Goal: Task Accomplishment & Management: Use online tool/utility

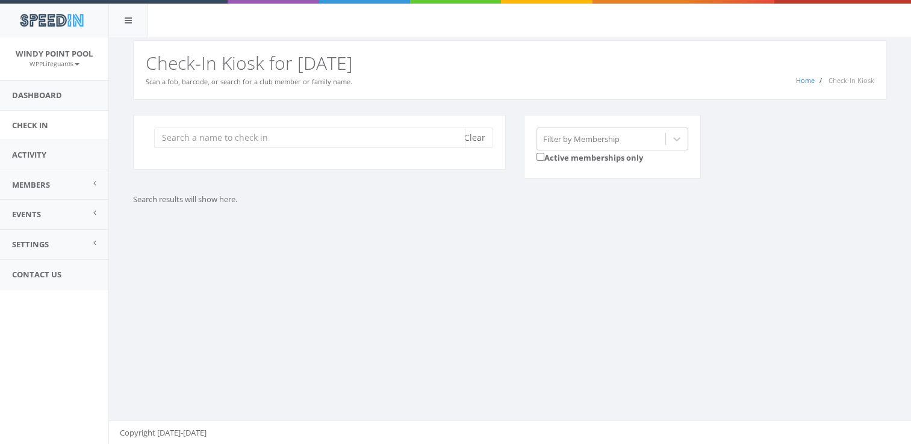
click at [287, 144] on input "search" at bounding box center [309, 138] width 311 height 20
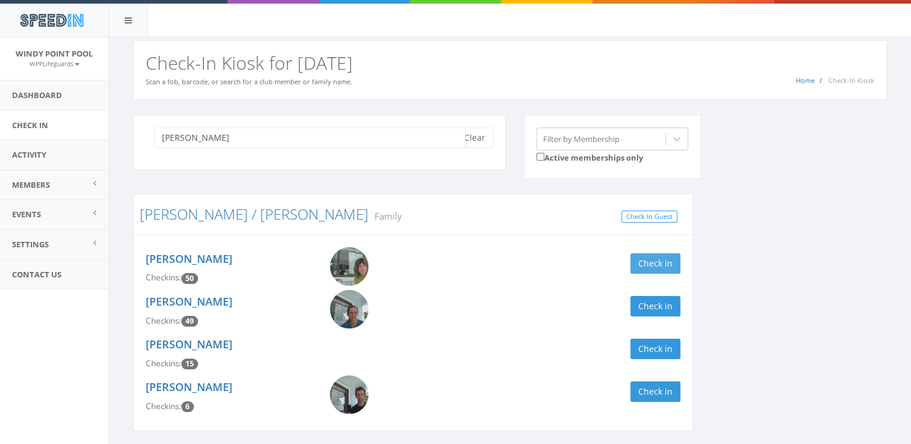
type input "[PERSON_NAME]"
click at [661, 263] on button "Check in" at bounding box center [655, 263] width 50 height 20
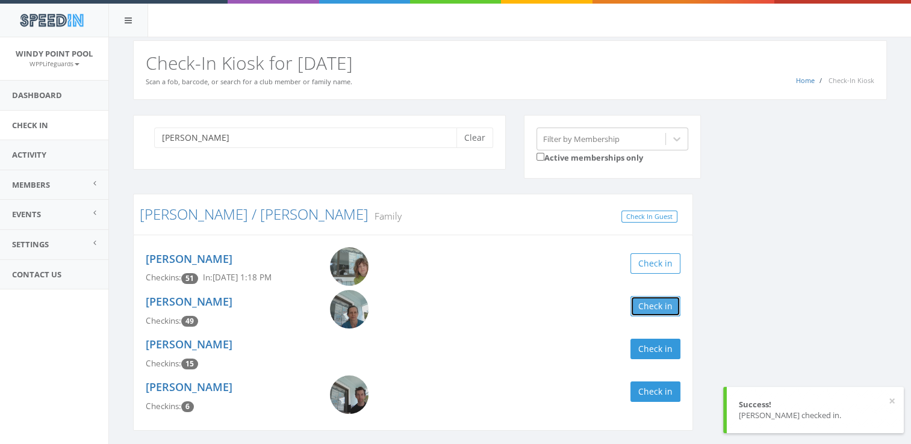
click at [664, 310] on button "Check in" at bounding box center [655, 306] width 50 height 20
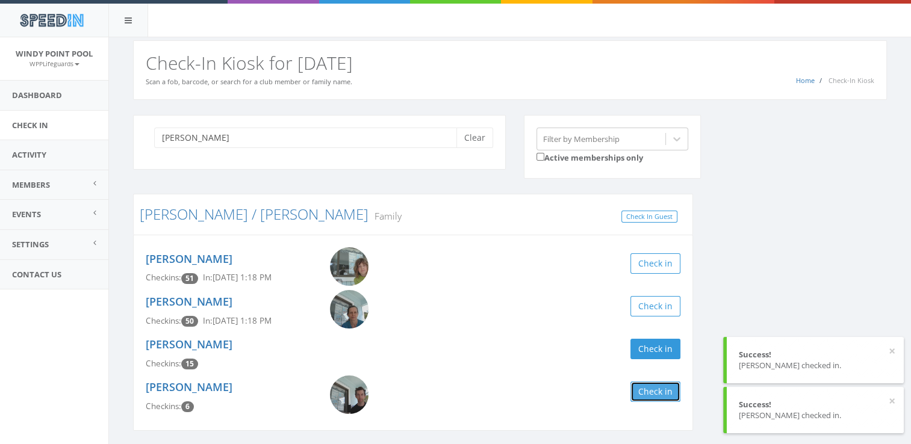
click at [654, 391] on button "Check in" at bounding box center [655, 392] width 50 height 20
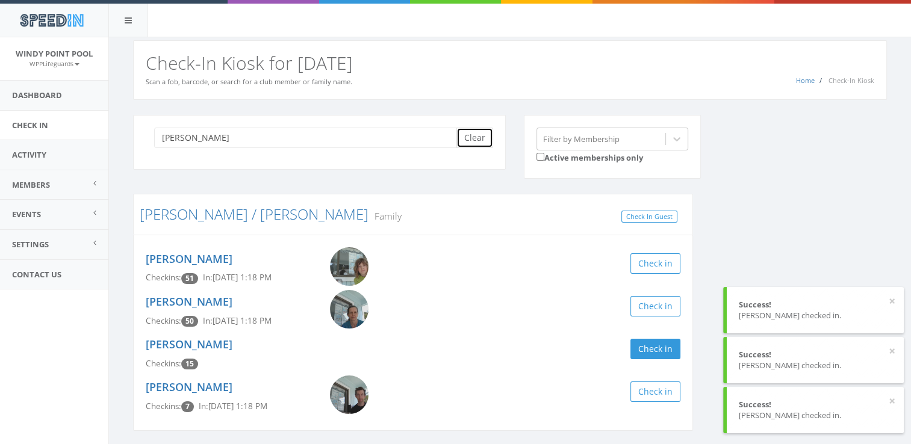
click at [470, 137] on button "Clear" at bounding box center [474, 138] width 37 height 20
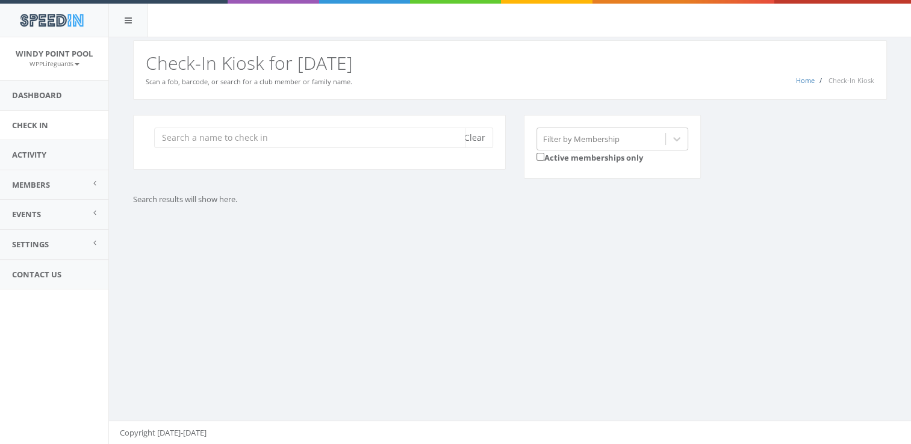
click at [419, 146] on input "search" at bounding box center [309, 138] width 311 height 20
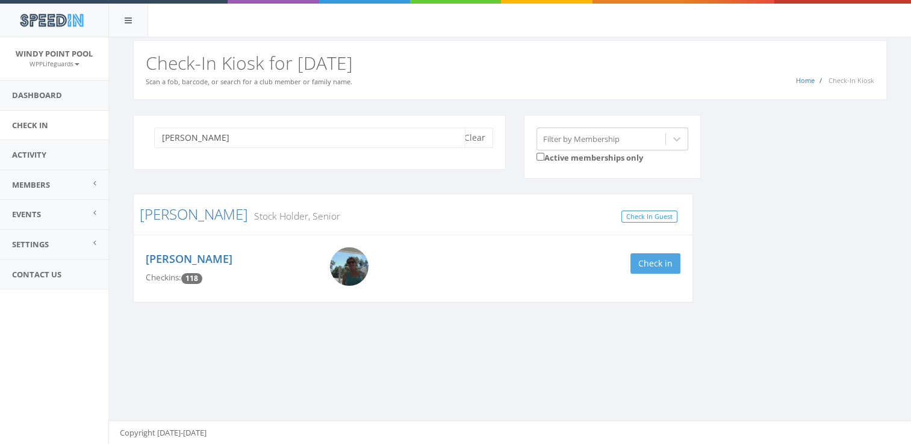
type input "[PERSON_NAME]"
click at [653, 261] on button "Check in" at bounding box center [655, 263] width 50 height 20
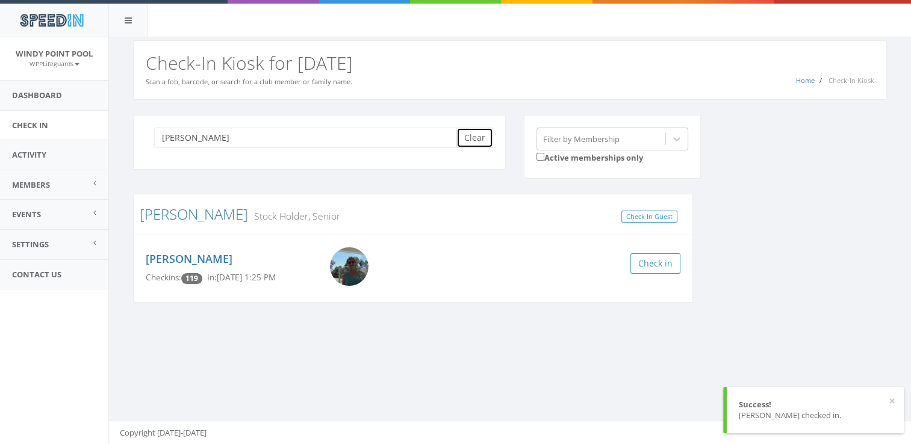
click at [475, 141] on button "Clear" at bounding box center [474, 138] width 37 height 20
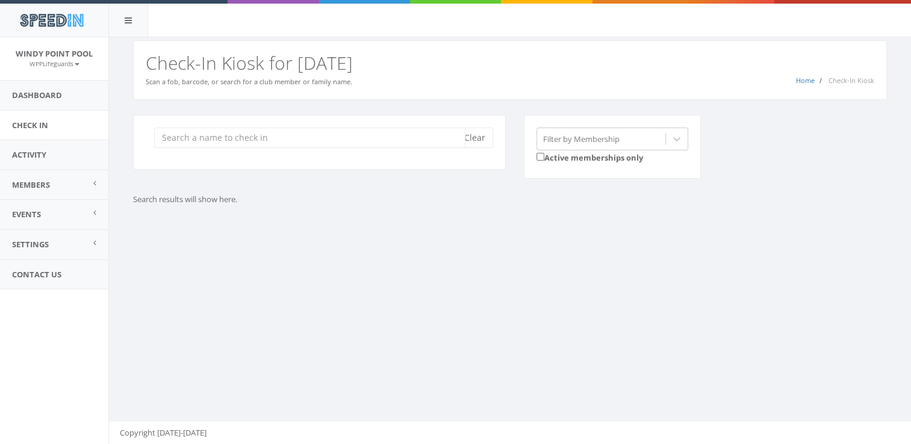
click at [427, 135] on input "search" at bounding box center [309, 138] width 311 height 20
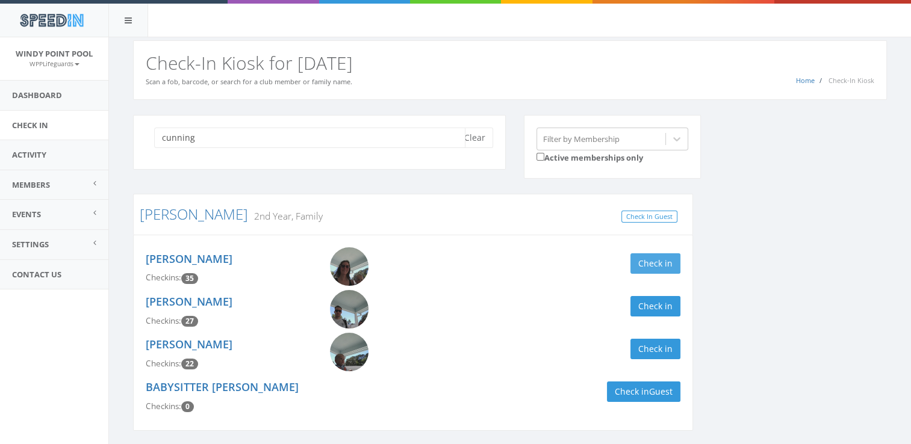
type input "cunning"
click at [649, 263] on button "Check in" at bounding box center [655, 263] width 50 height 20
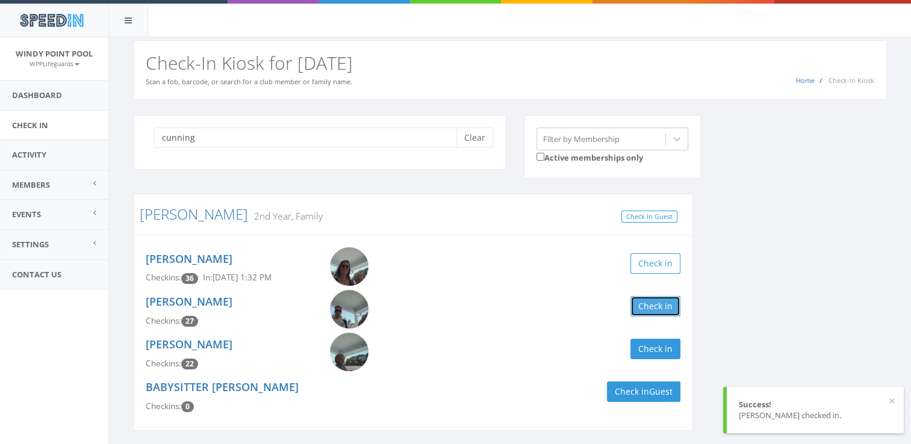
click at [653, 308] on button "Check in" at bounding box center [655, 306] width 50 height 20
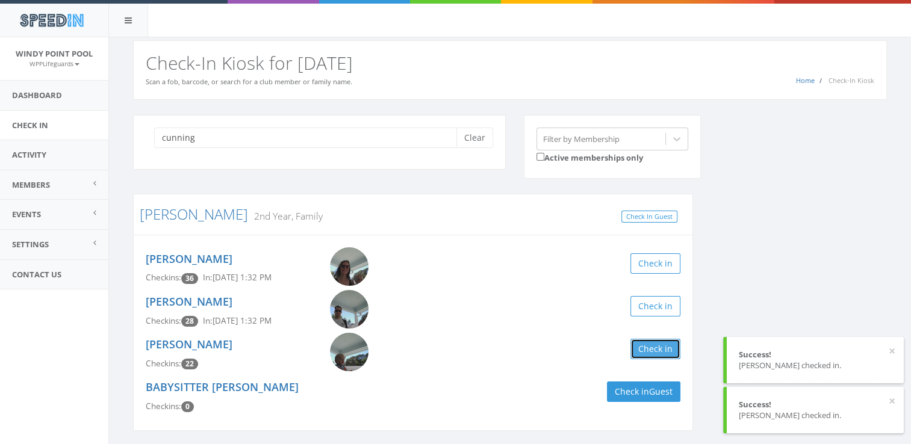
click at [656, 355] on button "Check in" at bounding box center [655, 349] width 50 height 20
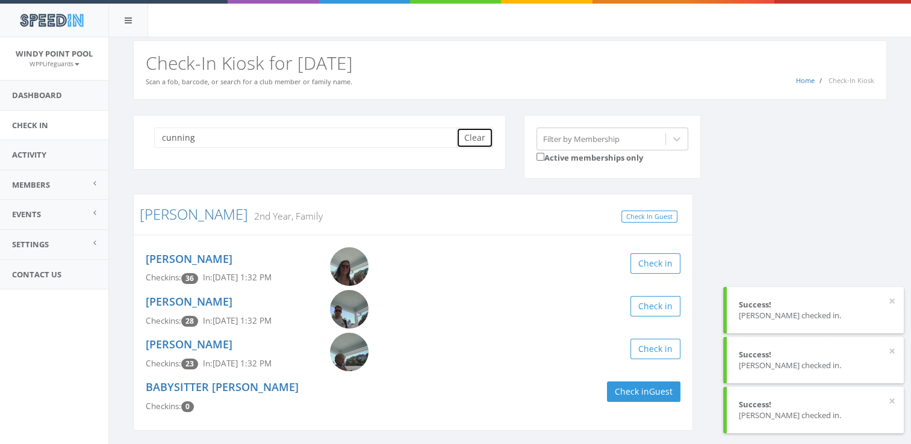
click at [458, 132] on button "Clear" at bounding box center [474, 138] width 37 height 20
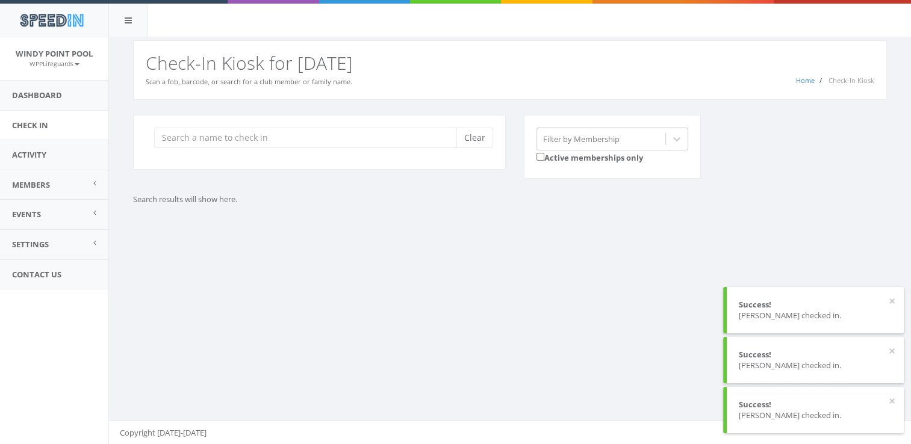
click at [420, 350] on div "You are using Internet Explorer, which is an old, insecure browser that does no…" at bounding box center [509, 241] width 803 height 408
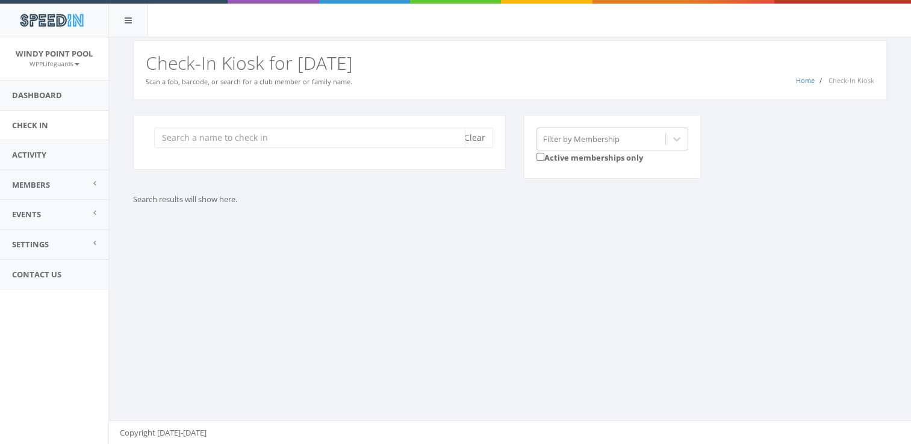
click at [261, 137] on input "search" at bounding box center [309, 138] width 311 height 20
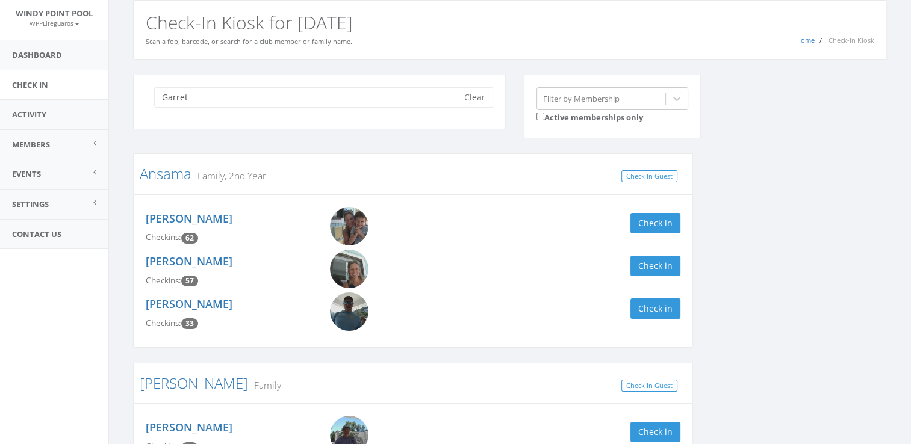
scroll to position [42, 0]
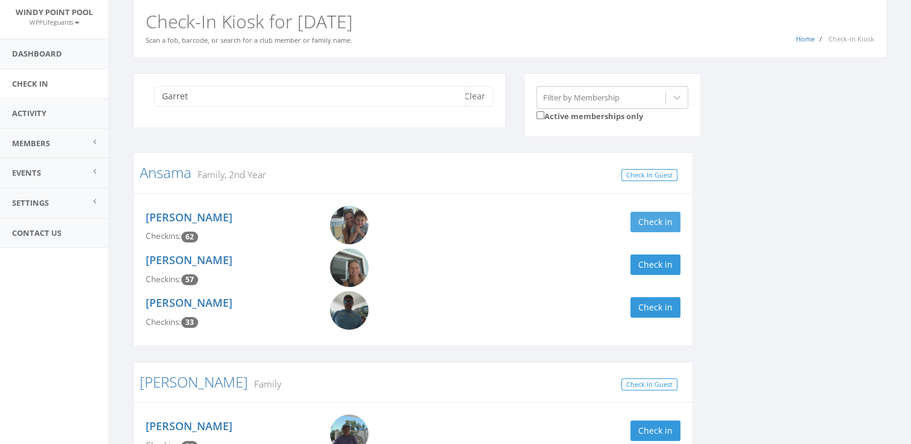
type input "Garret"
click at [642, 222] on button "Check in" at bounding box center [655, 222] width 50 height 20
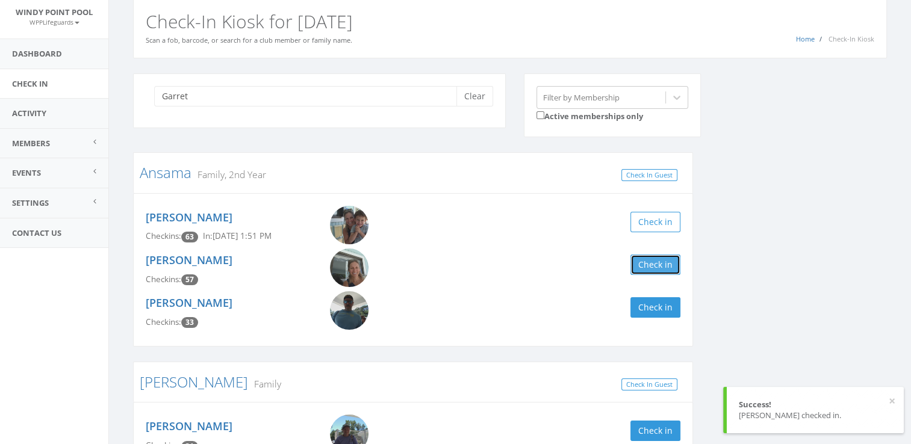
click at [662, 264] on button "Check in" at bounding box center [655, 265] width 50 height 20
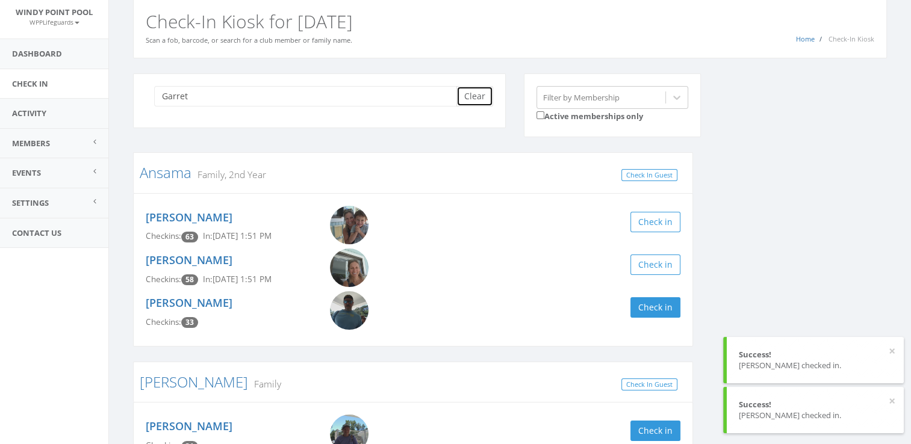
click at [489, 98] on button "Clear" at bounding box center [474, 96] width 37 height 20
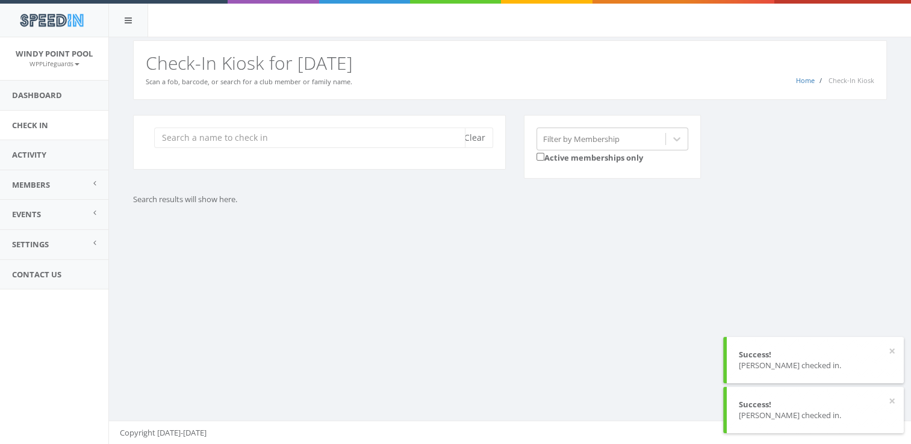
scroll to position [0, 0]
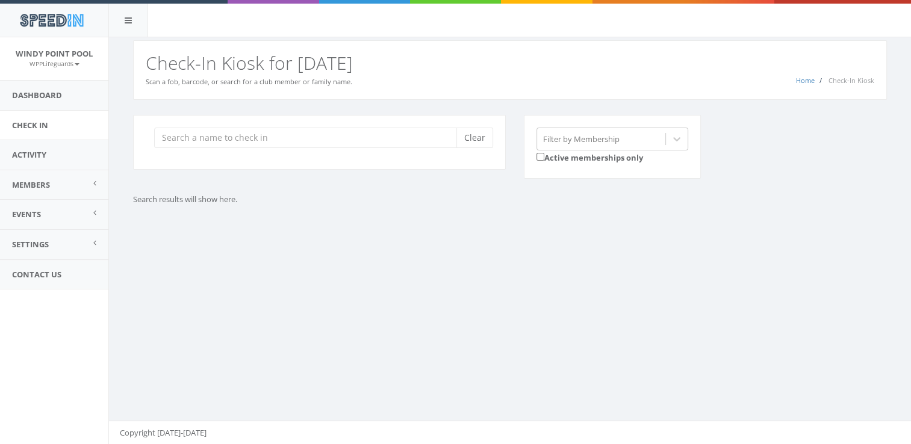
click at [321, 148] on div "Clear" at bounding box center [319, 142] width 373 height 55
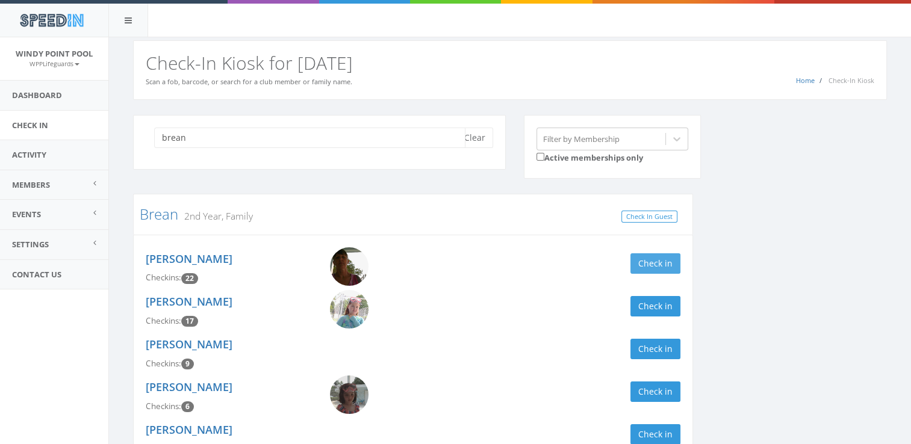
type input "brean"
click at [641, 263] on button "Check in" at bounding box center [655, 263] width 50 height 20
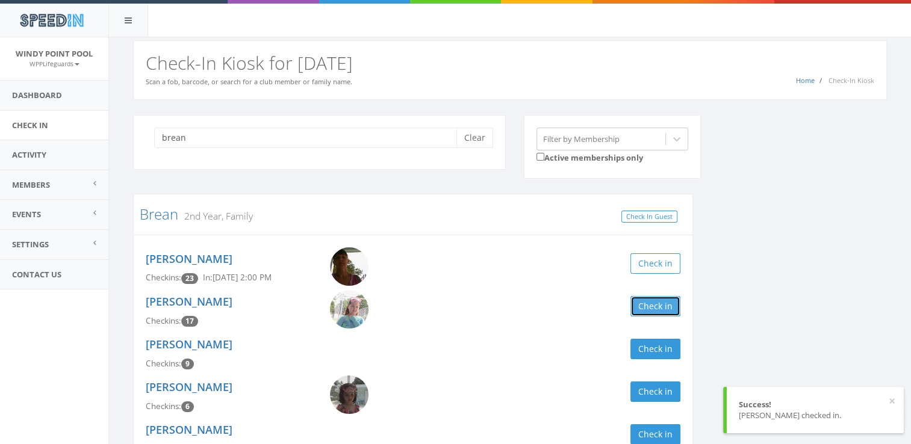
click at [650, 307] on button "Check in" at bounding box center [655, 306] width 50 height 20
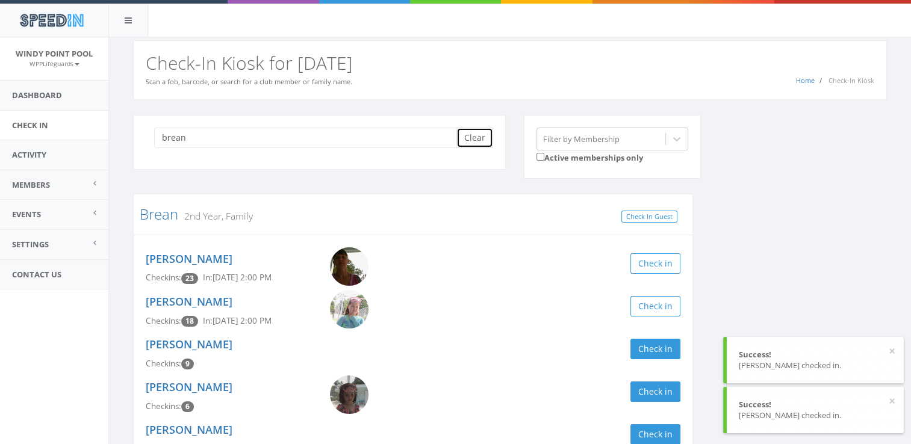
click at [479, 144] on button "Clear" at bounding box center [474, 138] width 37 height 20
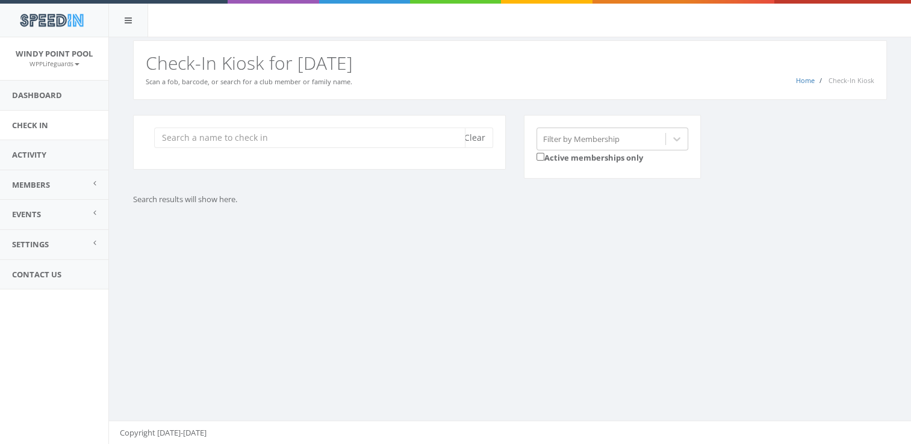
click at [421, 137] on input "search" at bounding box center [309, 138] width 311 height 20
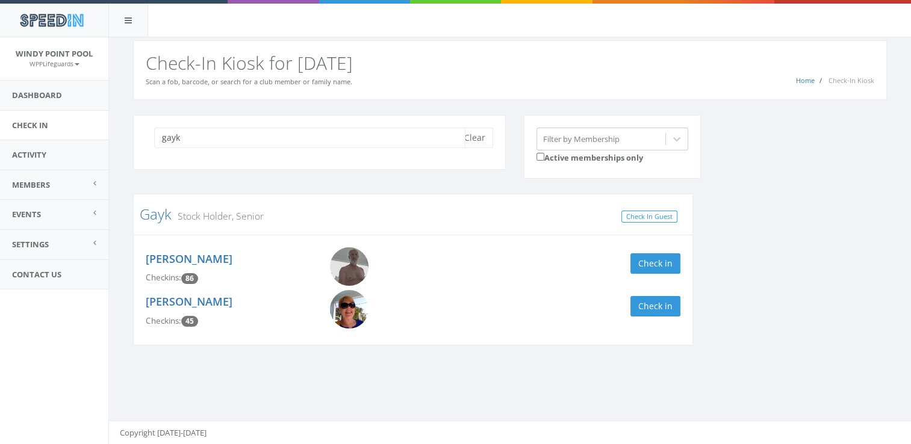
type input "gayk"
click at [648, 273] on div "[PERSON_NAME] Checkins: 86 Check in" at bounding box center [413, 268] width 553 height 43
click at [641, 261] on button "Check in" at bounding box center [655, 263] width 50 height 20
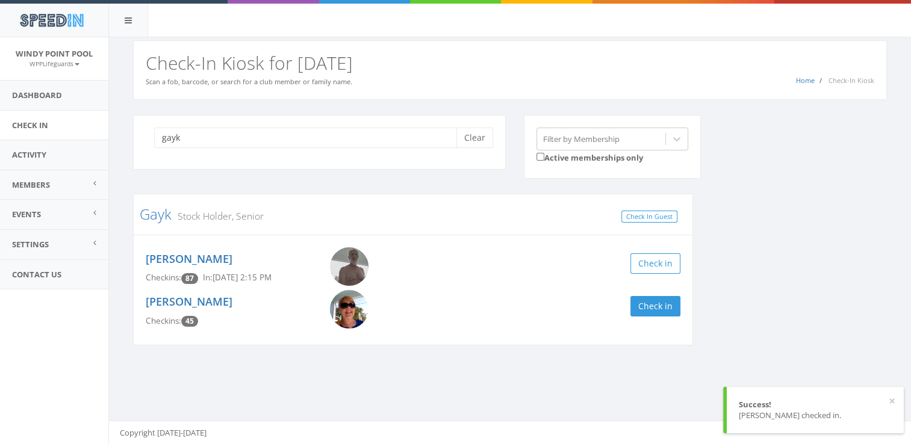
drag, startPoint x: 479, startPoint y: 136, endPoint x: 436, endPoint y: 322, distance: 190.4
click at [436, 322] on div "[PERSON_NAME] Checkins: 45 Check in" at bounding box center [413, 311] width 553 height 43
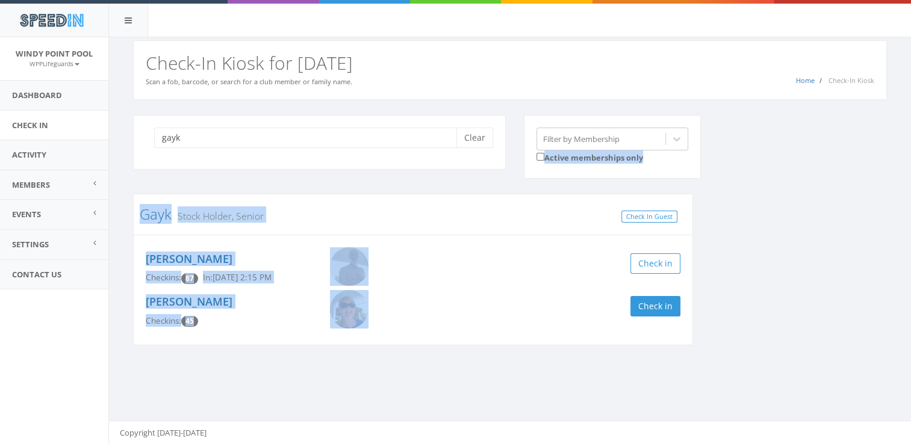
drag, startPoint x: 453, startPoint y: 293, endPoint x: 444, endPoint y: 475, distance: 182.7
click at [444, 444] on html "SpeedIn SpeedIn [GEOGRAPHIC_DATA] WPPLifeguards My Profile Logout Dashboard Che…" at bounding box center [455, 222] width 911 height 444
click at [479, 138] on button "Clear" at bounding box center [474, 138] width 37 height 20
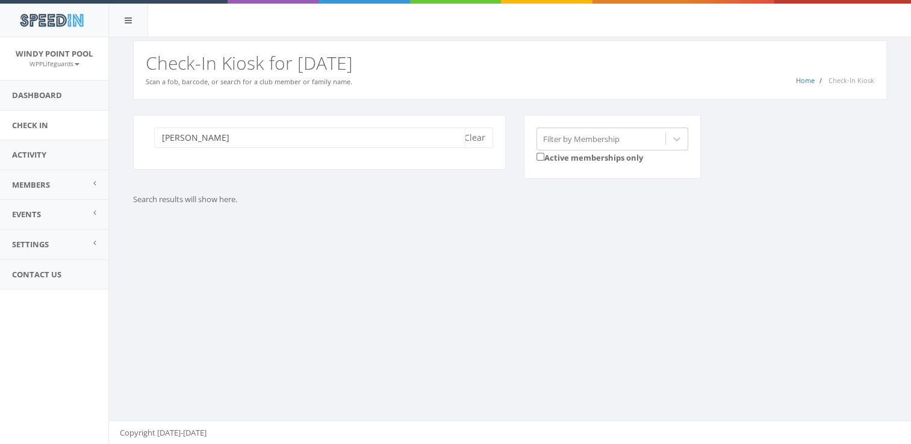
type input "[PERSON_NAME]"
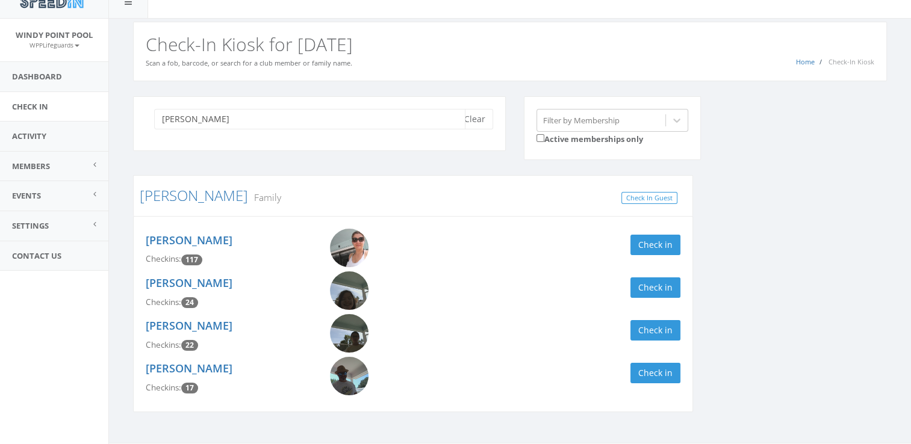
scroll to position [40, 0]
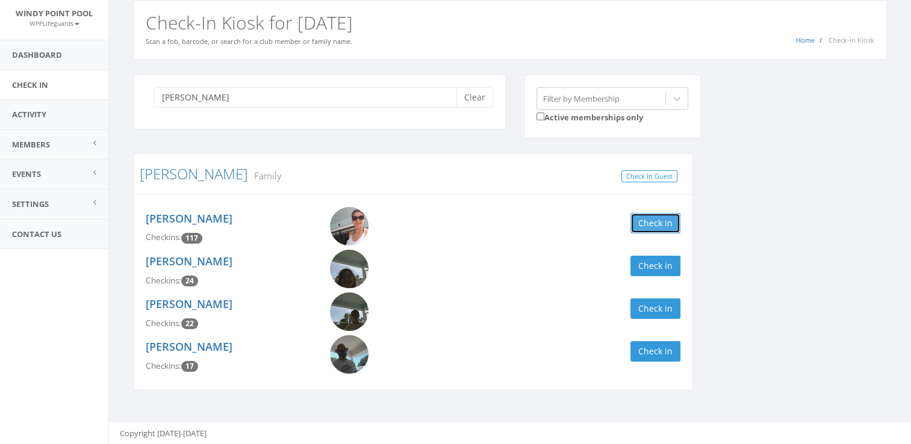
drag, startPoint x: 665, startPoint y: 226, endPoint x: 649, endPoint y: 214, distance: 19.9
click at [649, 214] on button "Check in" at bounding box center [655, 223] width 50 height 20
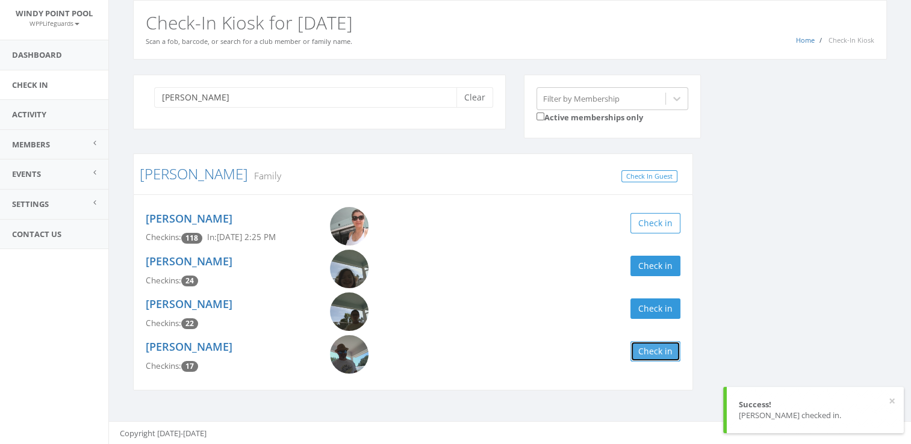
click at [664, 343] on button "Check in" at bounding box center [655, 351] width 50 height 20
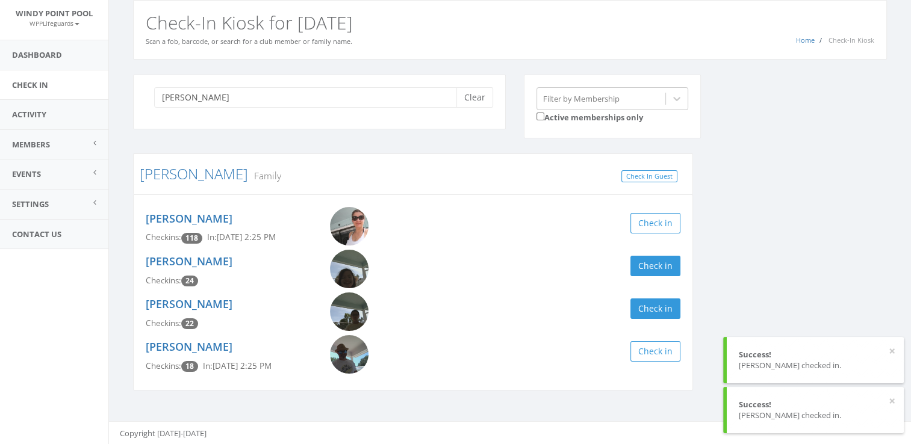
click at [335, 308] on img at bounding box center [349, 312] width 39 height 39
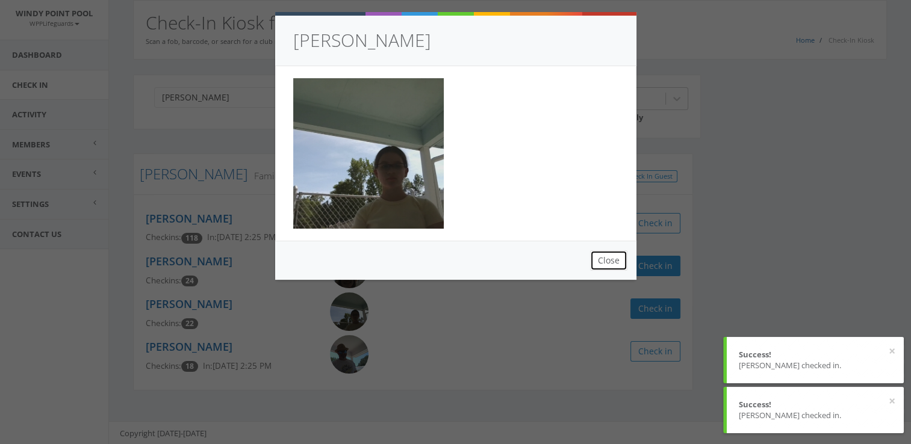
click at [604, 264] on button "Close" at bounding box center [608, 260] width 37 height 20
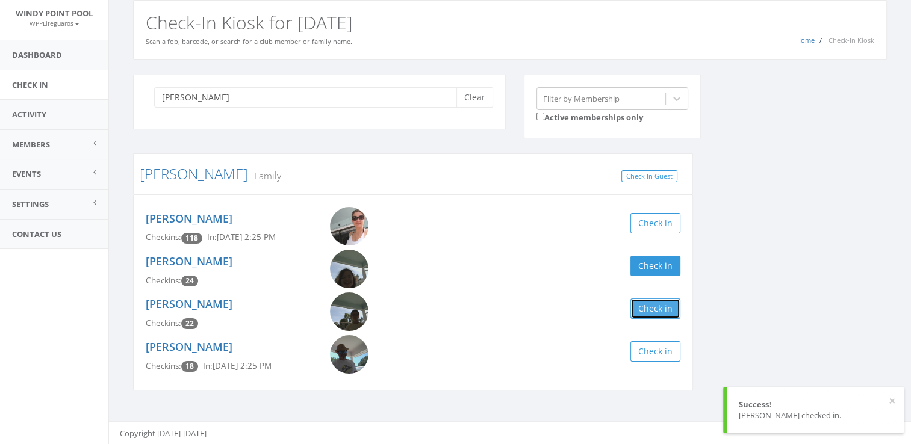
click at [654, 314] on button "Check in" at bounding box center [655, 309] width 50 height 20
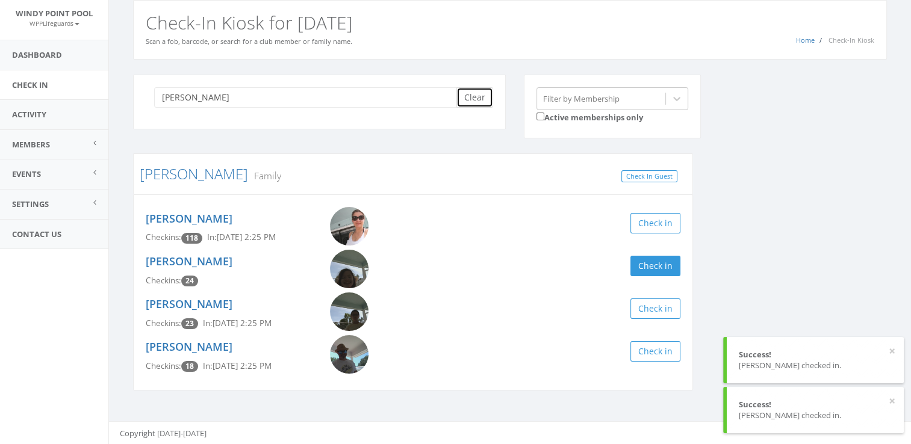
click at [486, 105] on button "Clear" at bounding box center [474, 97] width 37 height 20
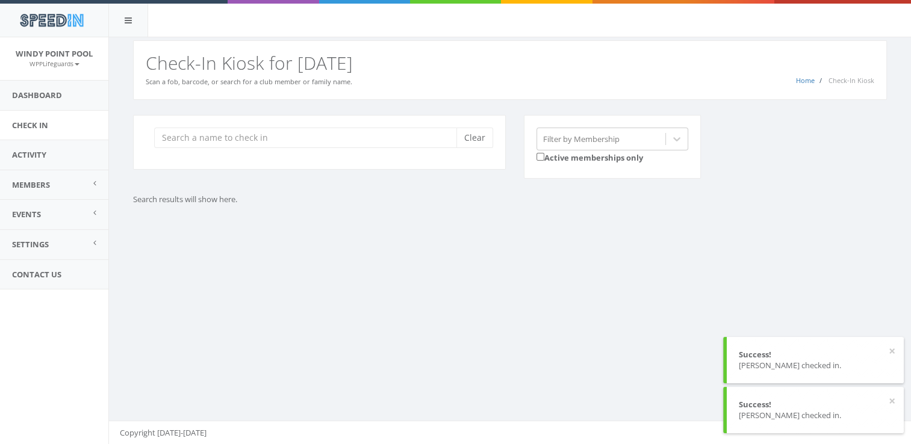
scroll to position [0, 0]
click at [452, 256] on div "You are using Internet Explorer, which is an old, insecure browser that does no…" at bounding box center [509, 241] width 803 height 408
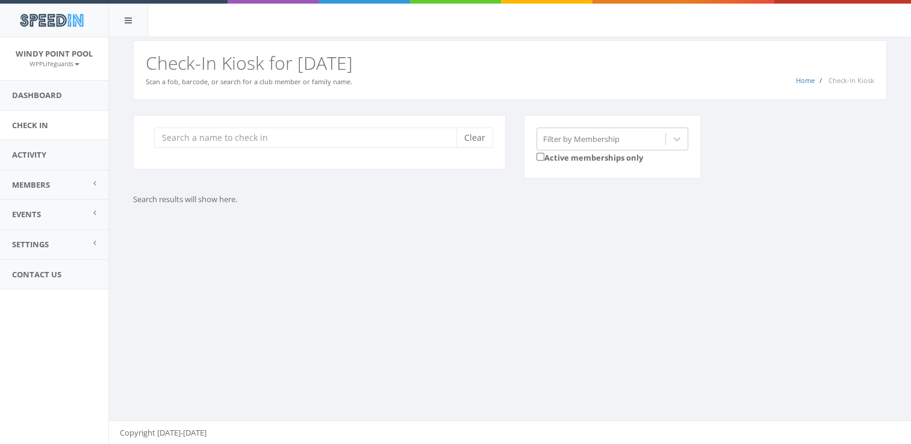
click at [236, 153] on div "Clear" at bounding box center [319, 142] width 373 height 55
click at [212, 132] on input "search" at bounding box center [309, 138] width 311 height 20
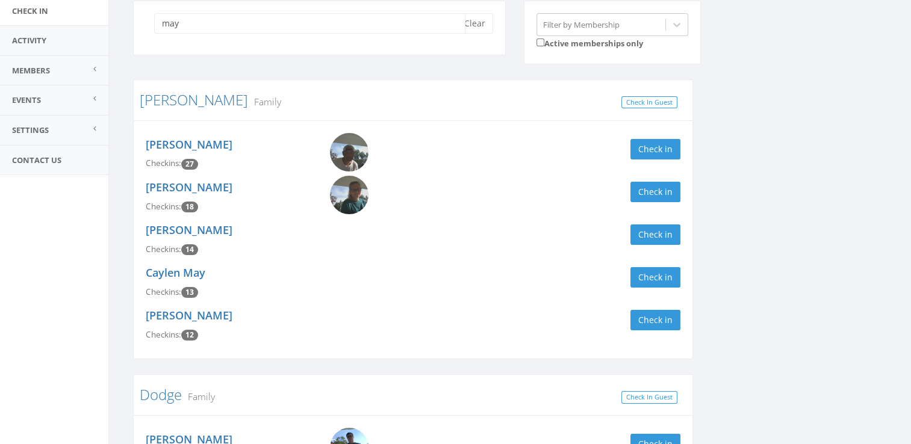
scroll to position [119, 0]
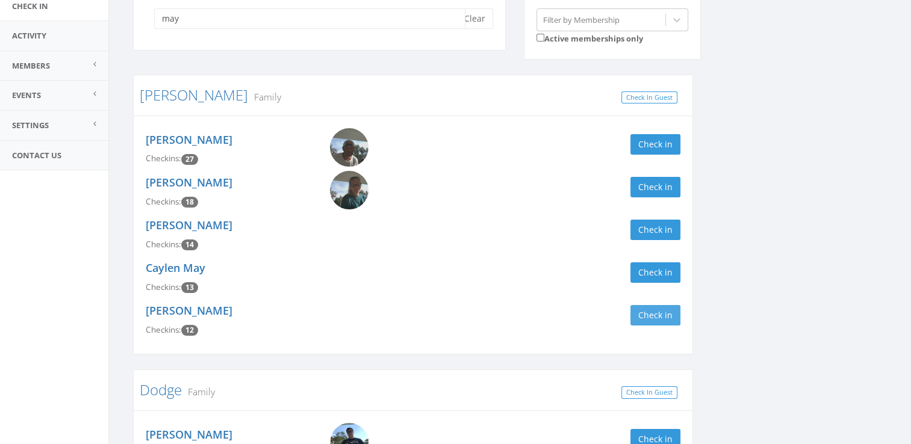
type input "may"
click at [641, 321] on button "Check in" at bounding box center [655, 315] width 50 height 20
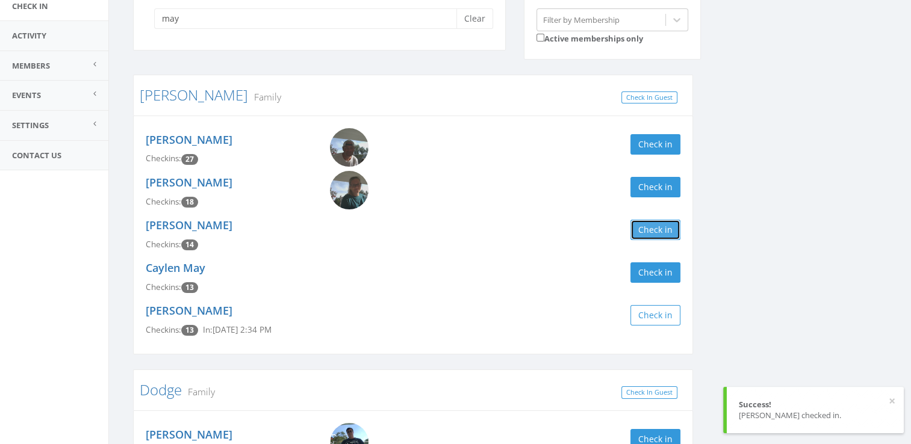
click at [646, 230] on button "Check in" at bounding box center [655, 230] width 50 height 20
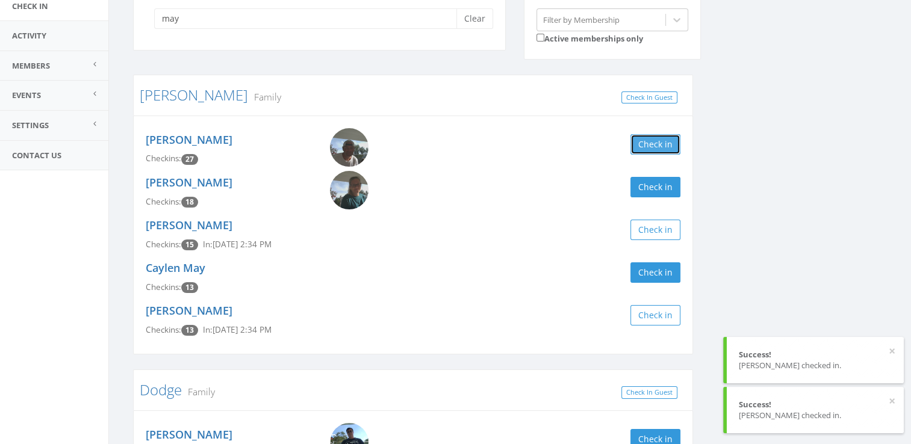
click at [645, 146] on button "Check in" at bounding box center [655, 144] width 50 height 20
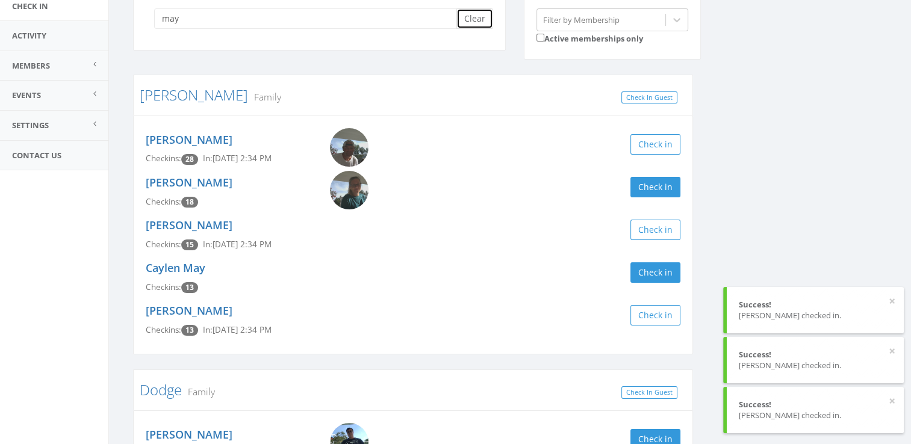
click at [476, 18] on button "Clear" at bounding box center [474, 18] width 37 height 20
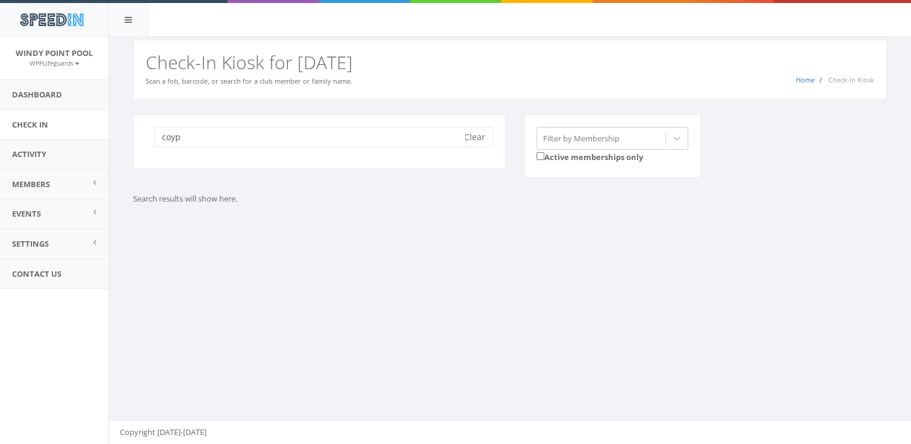
scroll to position [0, 0]
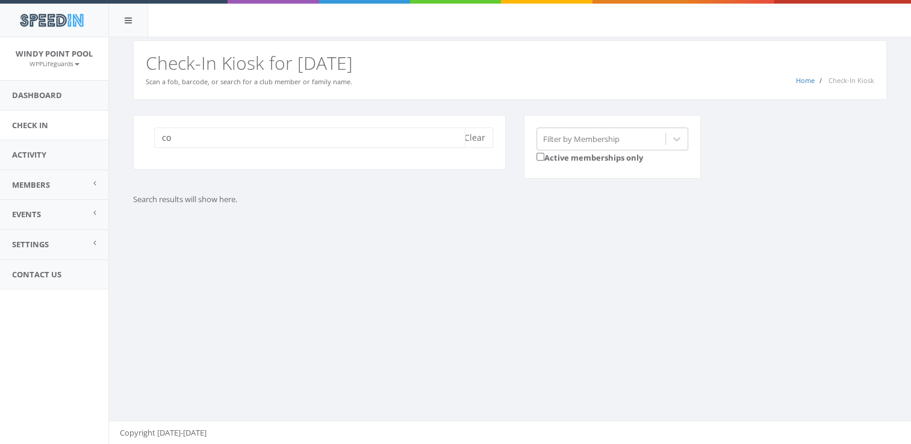
type input "c"
type input "K"
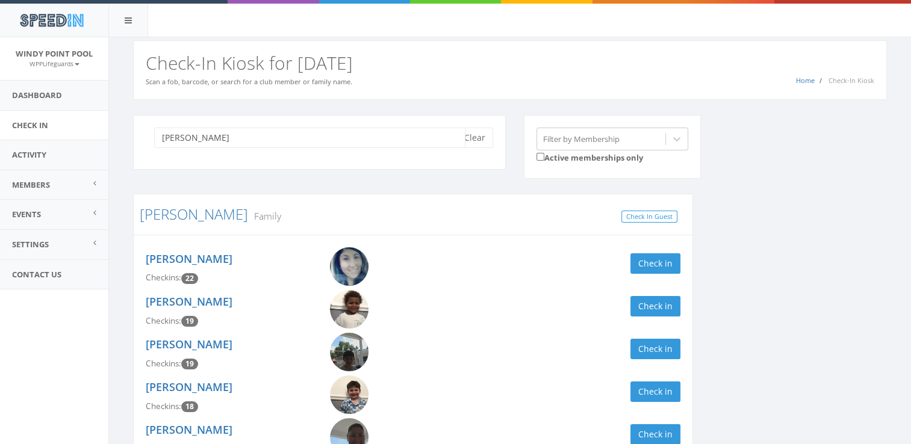
scroll to position [51, 0]
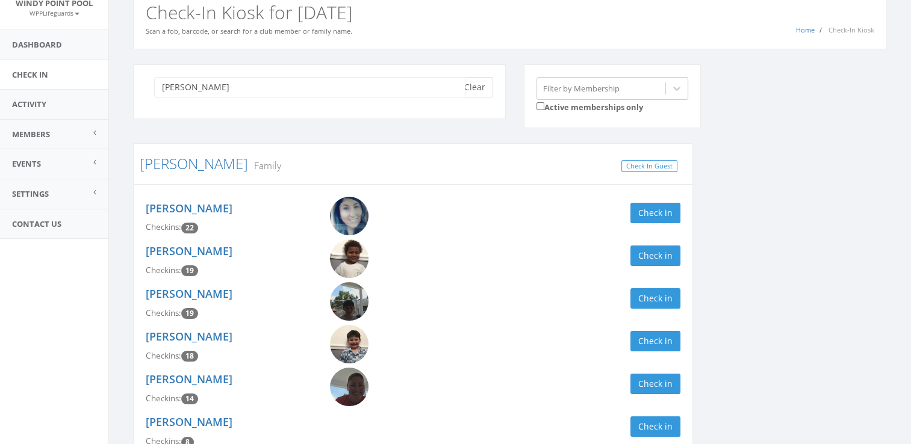
type input "[PERSON_NAME]"
click at [466, 93] on button "Clear" at bounding box center [474, 87] width 37 height 20
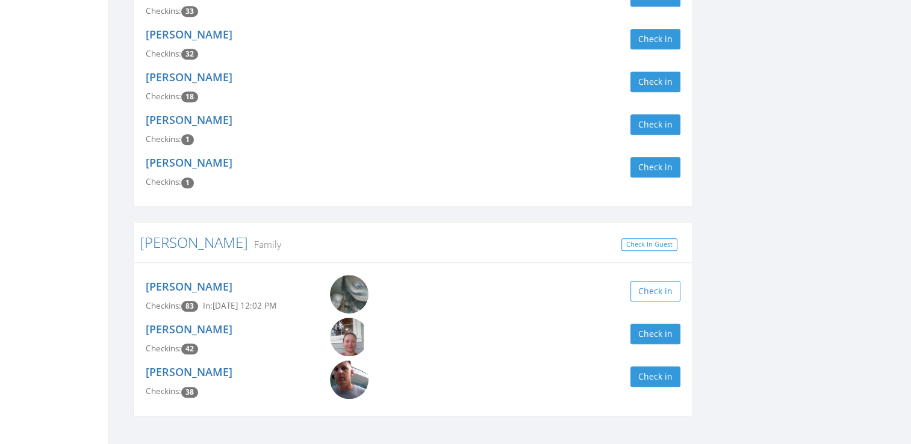
scroll to position [0, 0]
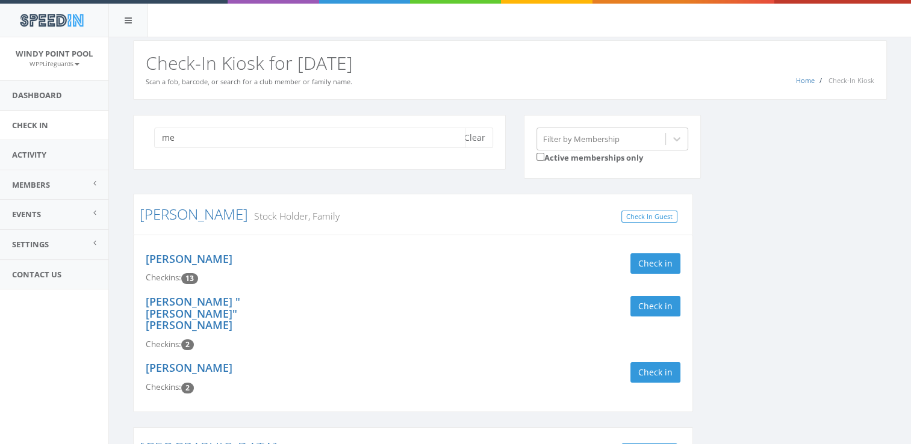
type input "m"
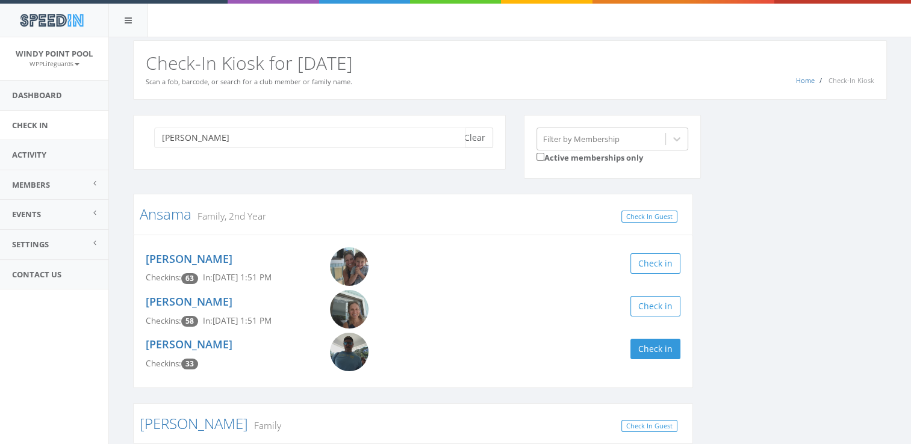
type input "[PERSON_NAME]"
click at [476, 138] on button "Clear" at bounding box center [474, 138] width 37 height 20
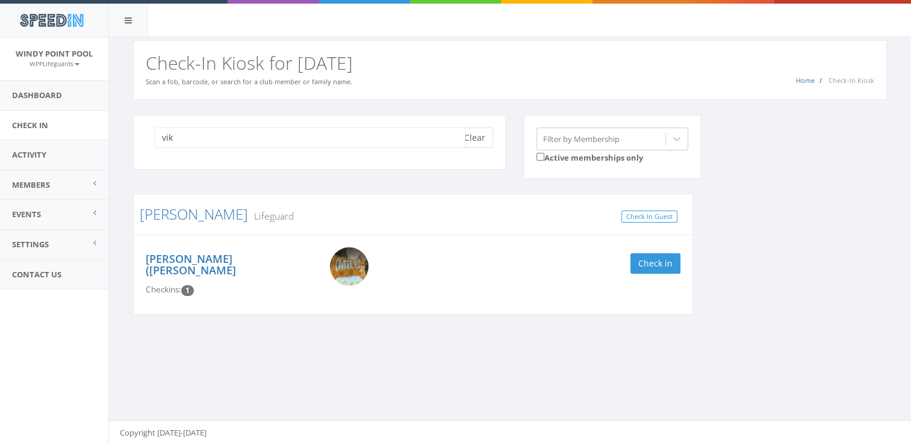
type input "vik"
click at [479, 132] on button "Clear" at bounding box center [474, 138] width 37 height 20
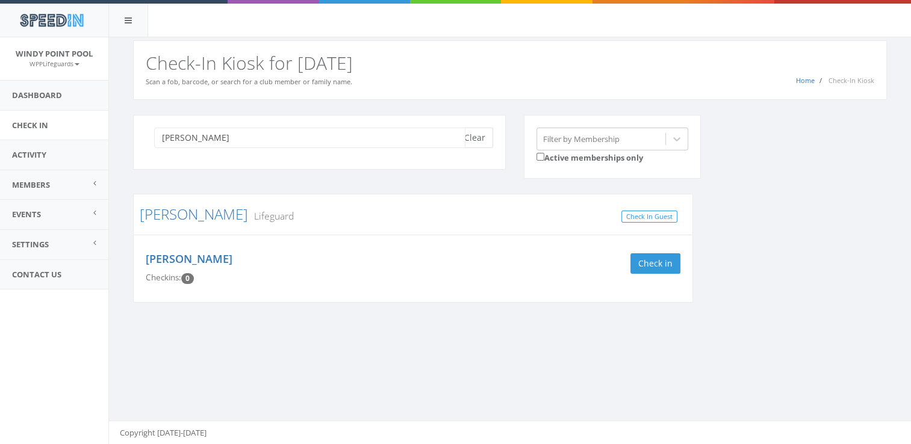
type input "[PERSON_NAME]"
click at [479, 132] on button "Clear" at bounding box center [474, 138] width 37 height 20
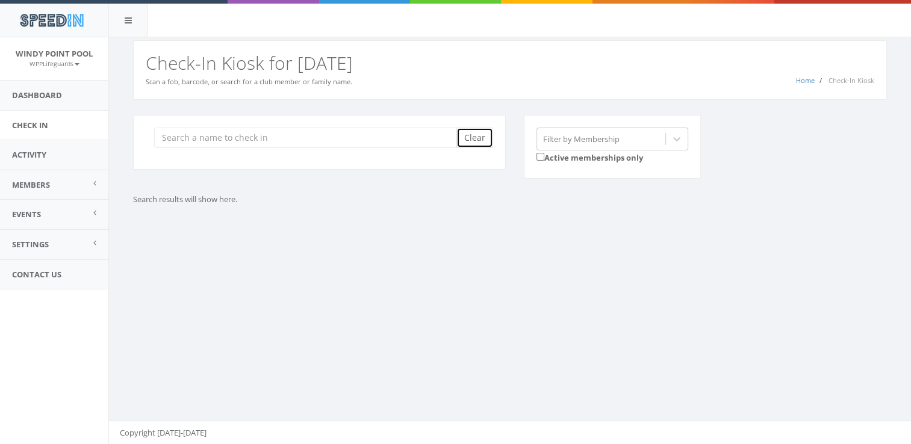
click at [479, 132] on button "Clear" at bounding box center [474, 138] width 37 height 20
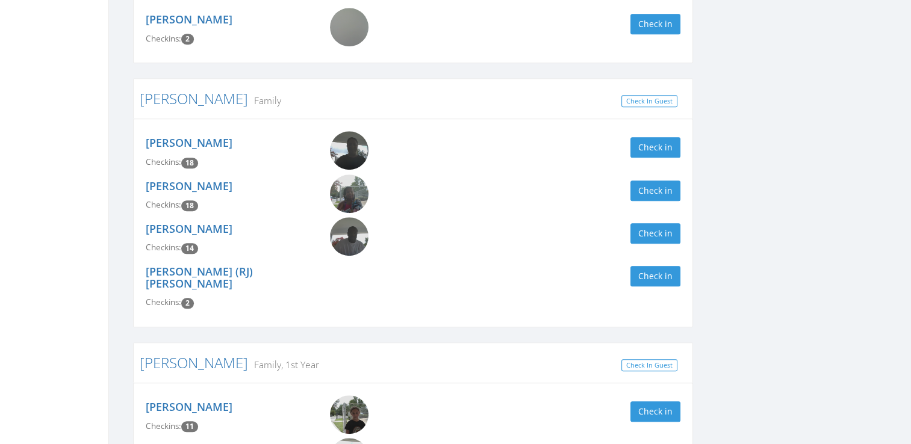
scroll to position [962, 0]
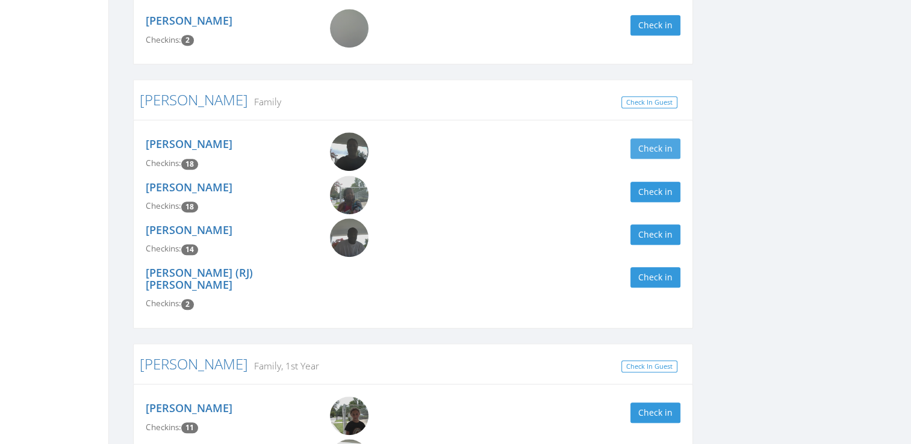
type input "[PERSON_NAME]"
click at [651, 138] on button "Check in" at bounding box center [655, 148] width 50 height 20
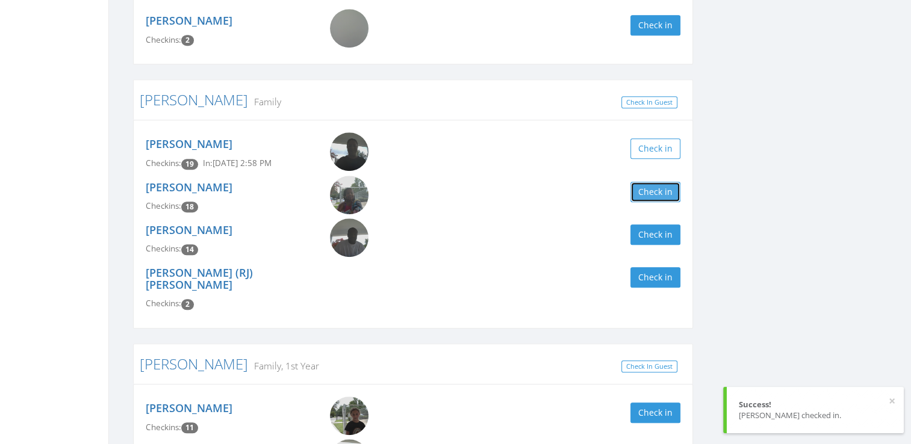
click at [650, 182] on button "Check in" at bounding box center [655, 192] width 50 height 20
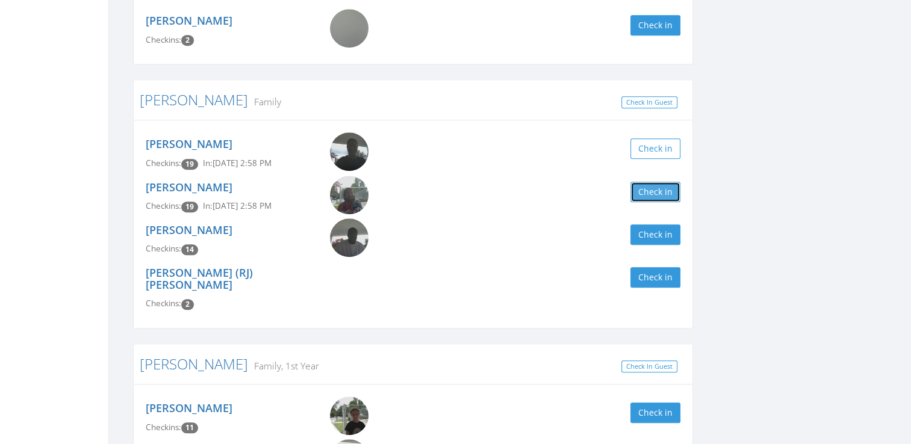
scroll to position [0, 0]
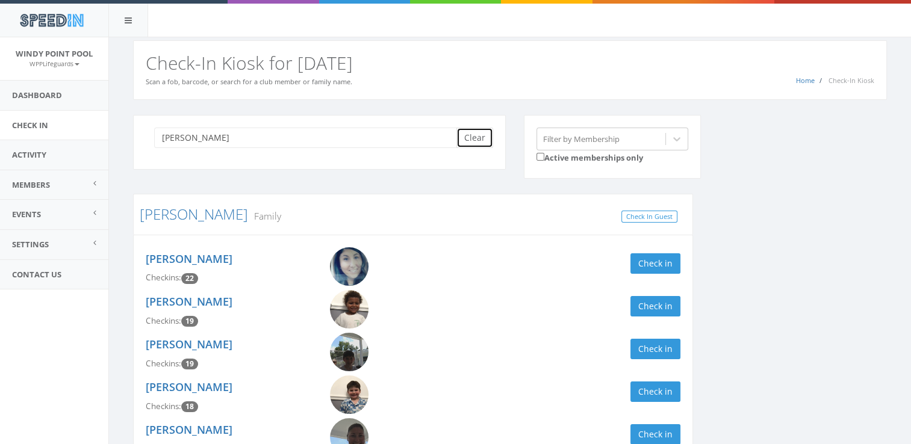
click at [473, 135] on button "Clear" at bounding box center [474, 138] width 37 height 20
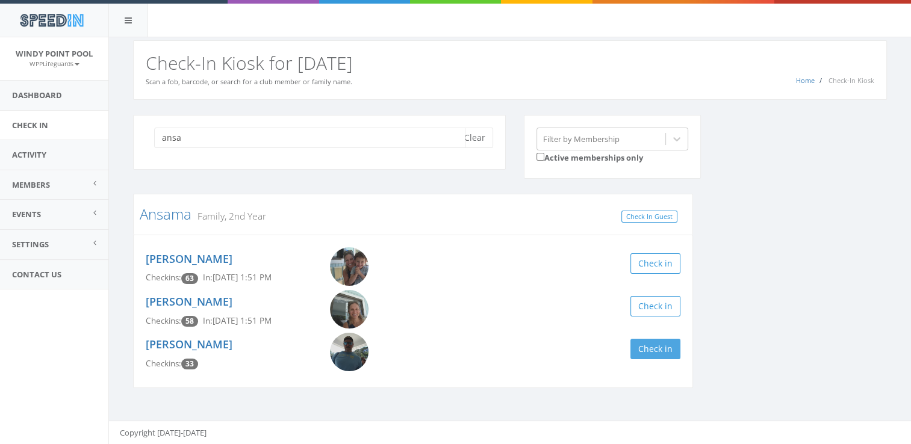
type input "ansa"
click at [654, 345] on button "Check in" at bounding box center [655, 349] width 50 height 20
